Goal: Navigation & Orientation: Find specific page/section

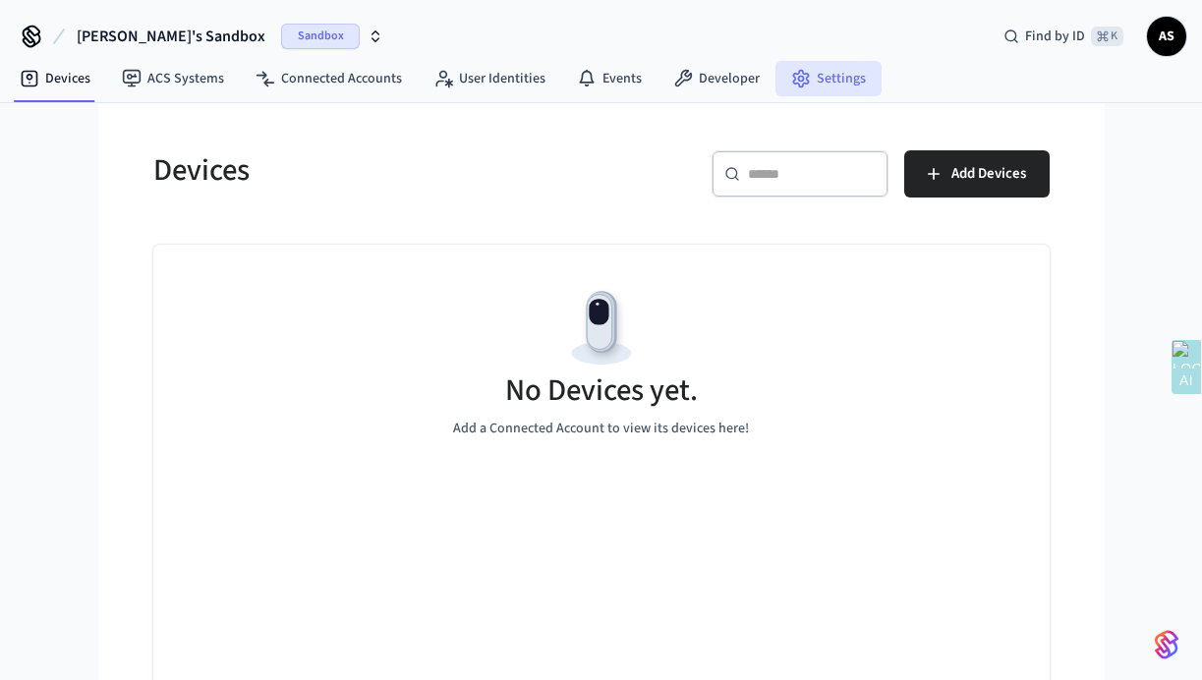
click at [796, 69] on icon at bounding box center [801, 79] width 20 height 20
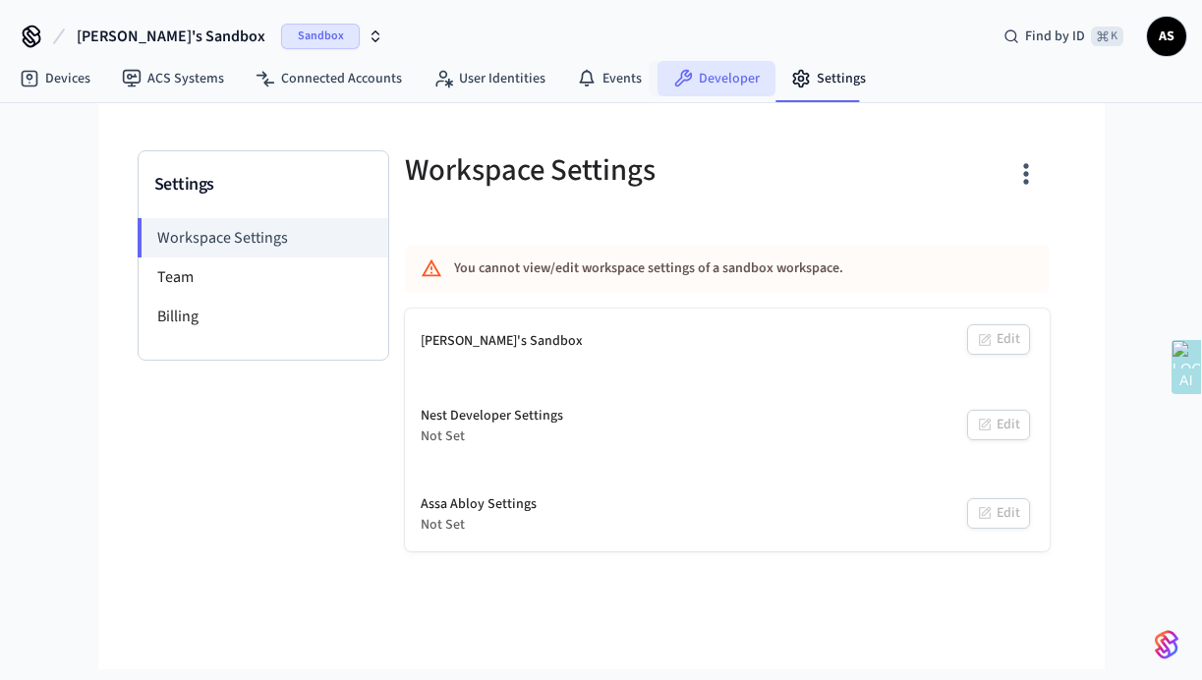
click at [662, 71] on link "Developer" at bounding box center [717, 78] width 118 height 35
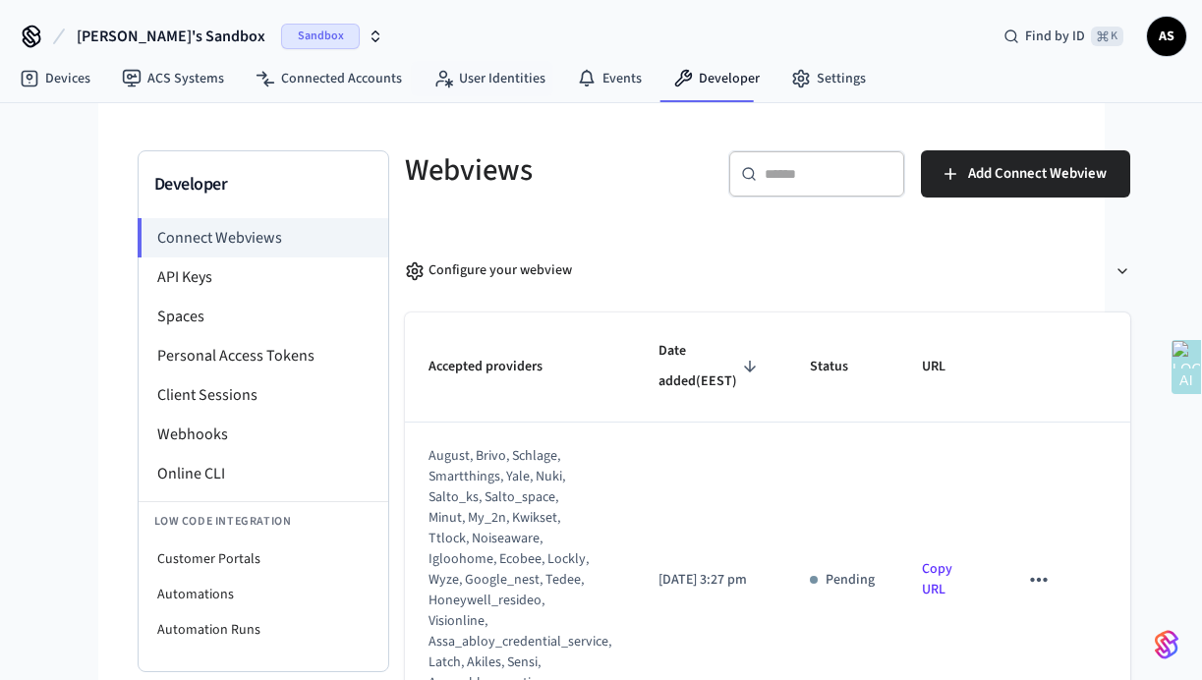
click at [515, 43] on div "[PERSON_NAME]'s Sandbox Sandbox Find by ID ⌘ K AS" at bounding box center [601, 28] width 1202 height 57
click at [593, 42] on div "[PERSON_NAME]'s Sandbox Sandbox Find by ID ⌘ K AS" at bounding box center [601, 28] width 1202 height 57
click at [1159, 37] on span "AS" at bounding box center [1166, 36] width 35 height 35
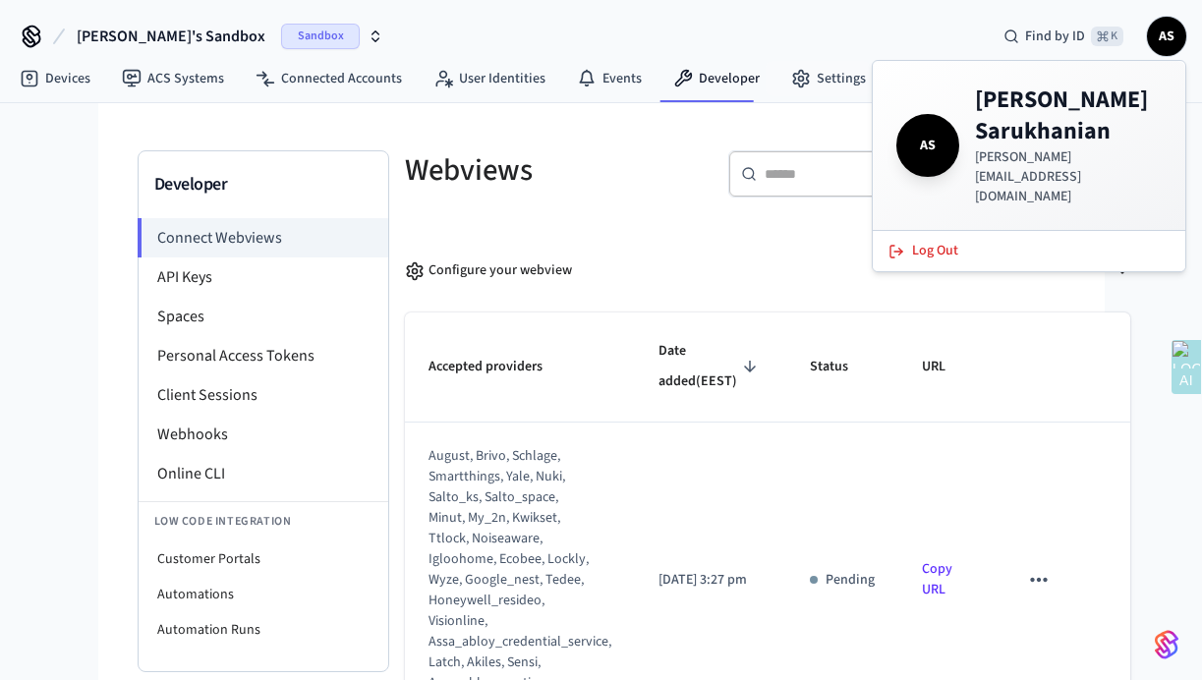
click at [779, 5] on div "[PERSON_NAME]'s Sandbox Sandbox Find by ID ⌘ K AS" at bounding box center [601, 28] width 1202 height 57
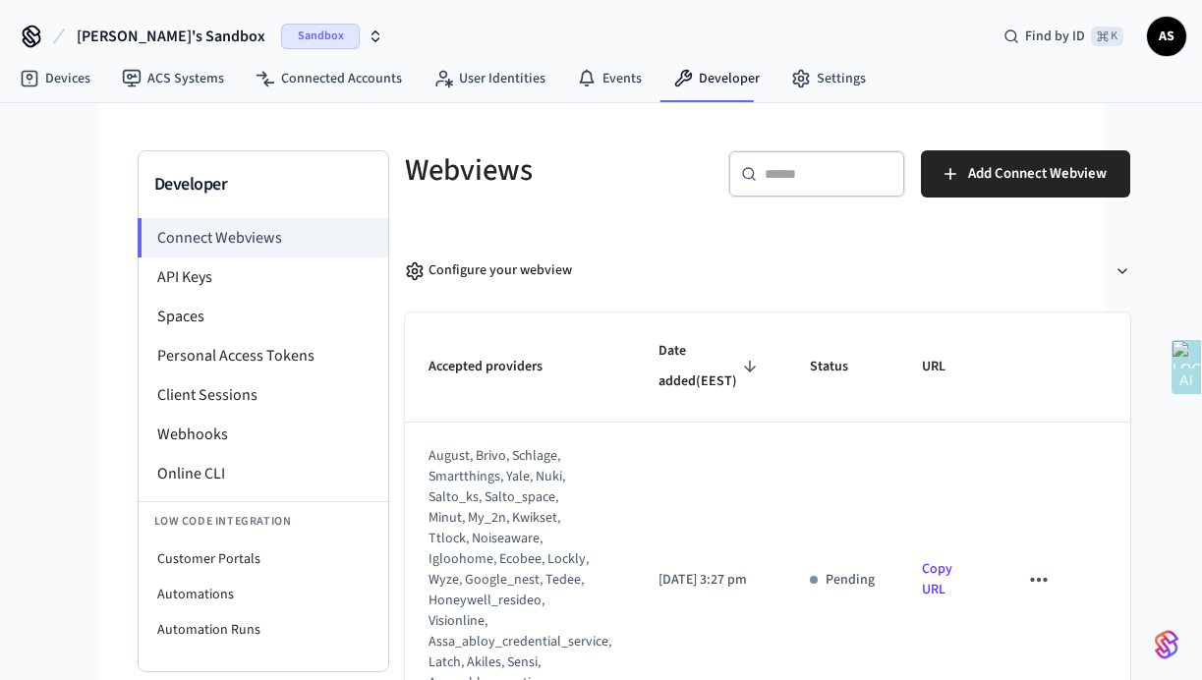
click at [817, 53] on div "[PERSON_NAME]'s Sandbox Sandbox Find by ID ⌘ K AS" at bounding box center [601, 28] width 1202 height 57
click at [817, 86] on link "Settings" at bounding box center [828, 78] width 106 height 35
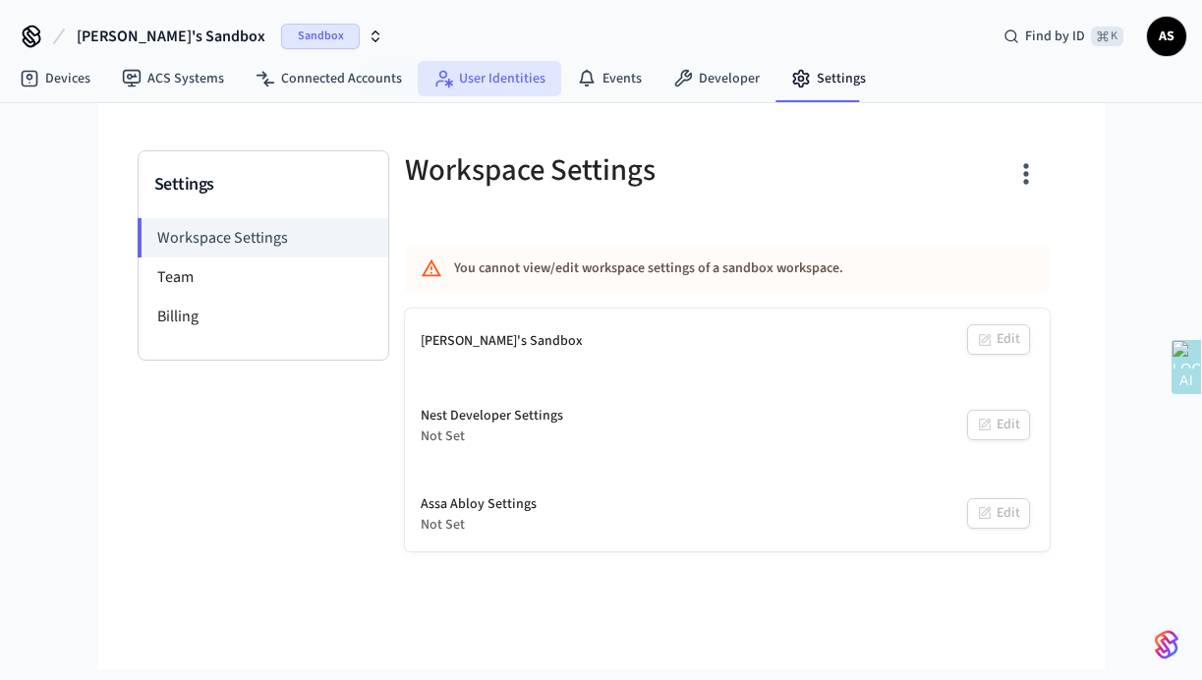
click at [494, 87] on link "User Identities" at bounding box center [489, 78] width 143 height 35
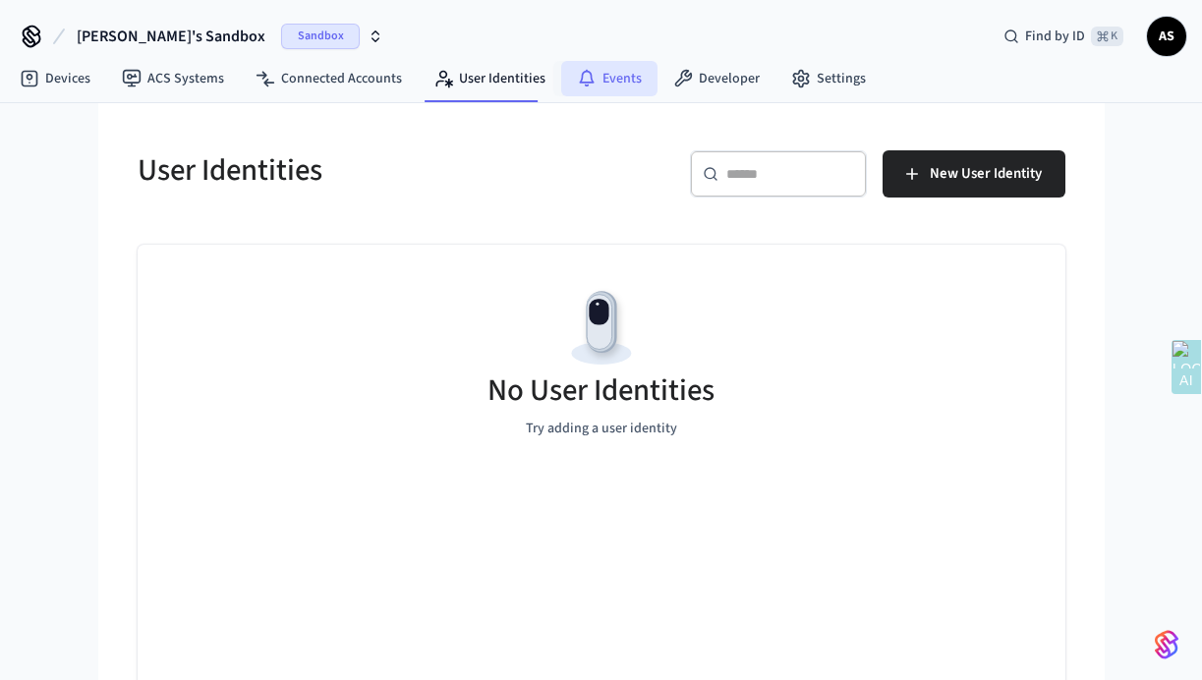
click at [585, 79] on icon at bounding box center [587, 79] width 20 height 20
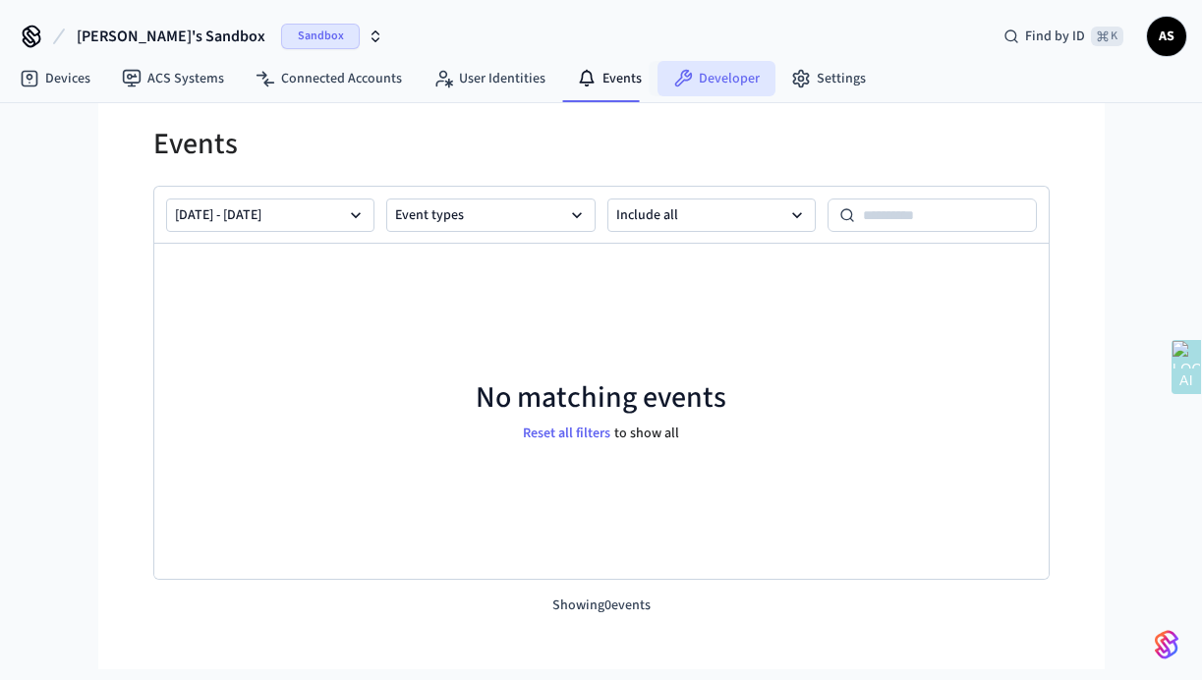
click at [700, 61] on link "Developer" at bounding box center [717, 78] width 118 height 35
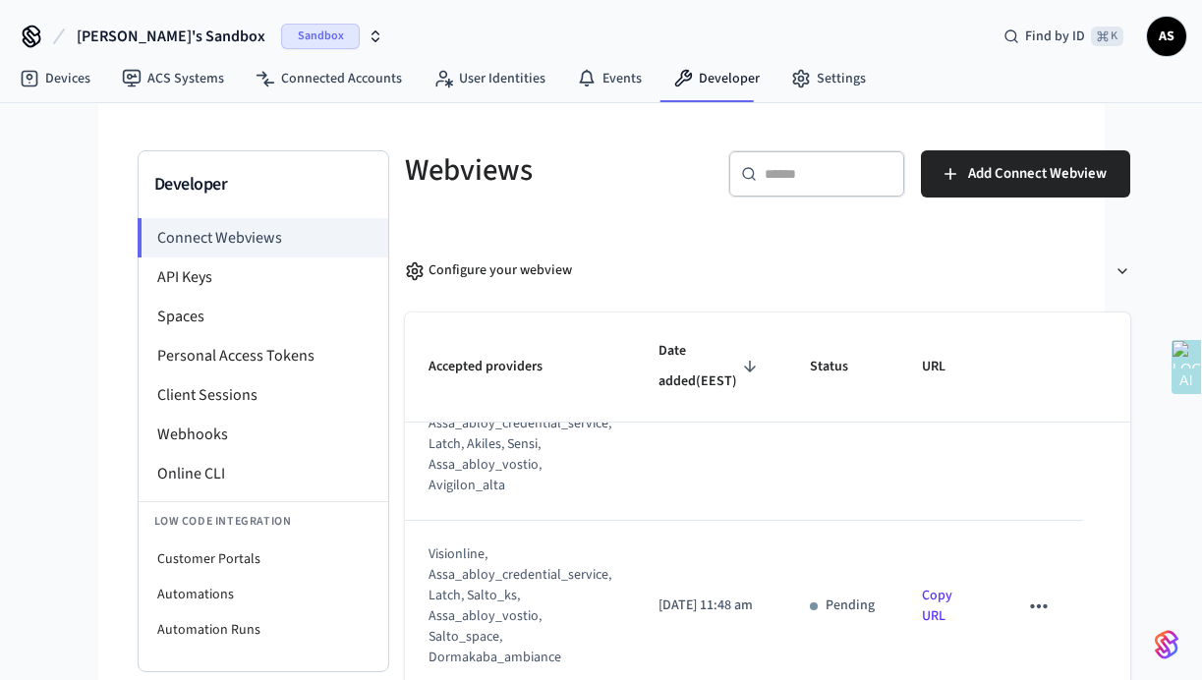
scroll to position [108, 0]
